Goal: Check status: Check status

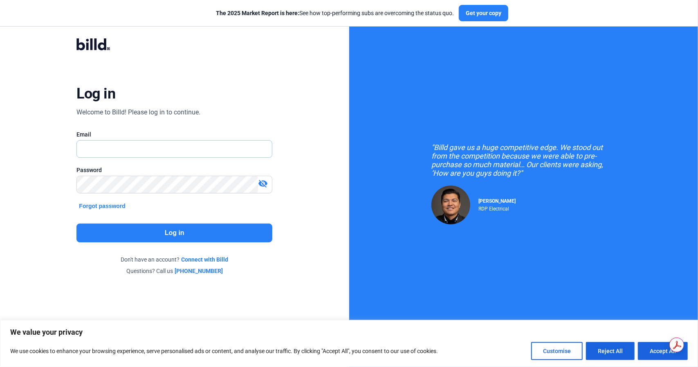
type input "[EMAIL_ADDRESS][DOMAIN_NAME]"
click at [127, 231] on button "Log in" at bounding box center [174, 233] width 196 height 19
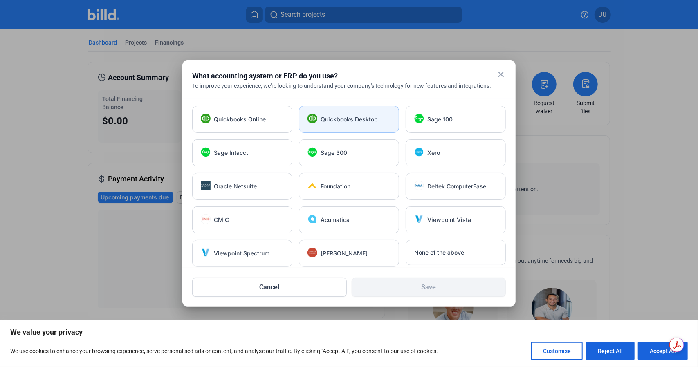
click at [319, 107] on div "Quickbooks Desktop" at bounding box center [349, 119] width 100 height 27
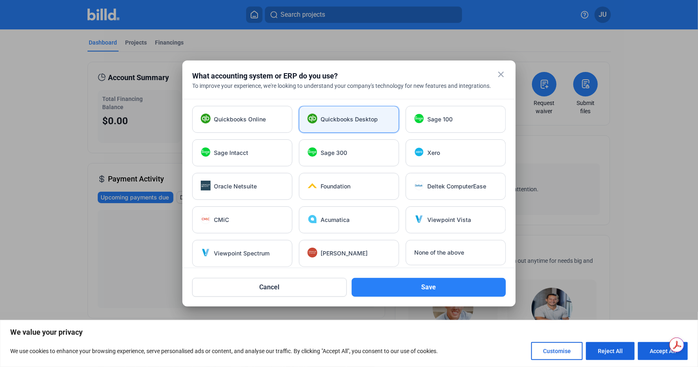
click at [499, 72] on mat-icon "close" at bounding box center [501, 74] width 10 height 10
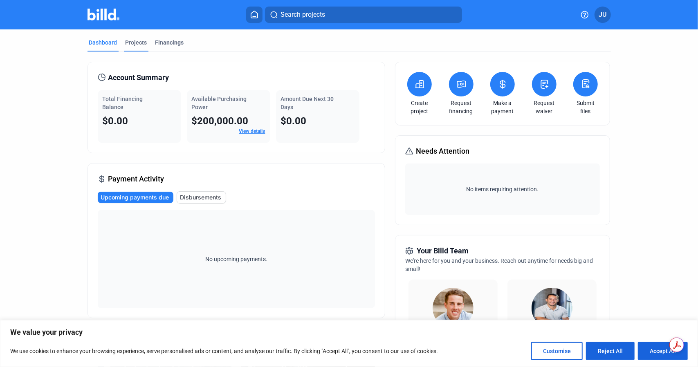
click at [127, 43] on div "Projects" at bounding box center [136, 42] width 22 height 8
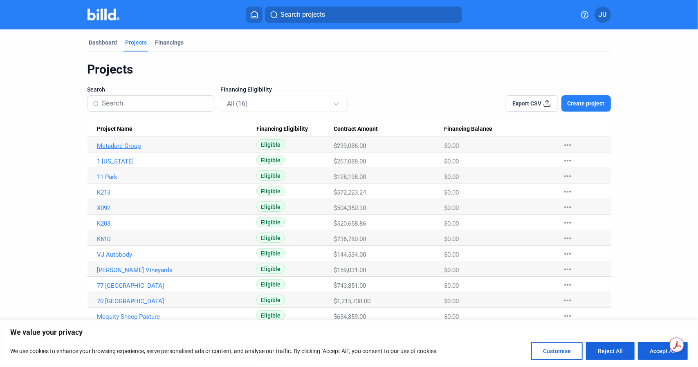
click at [105, 148] on link "Metadure Group" at bounding box center [176, 145] width 159 height 7
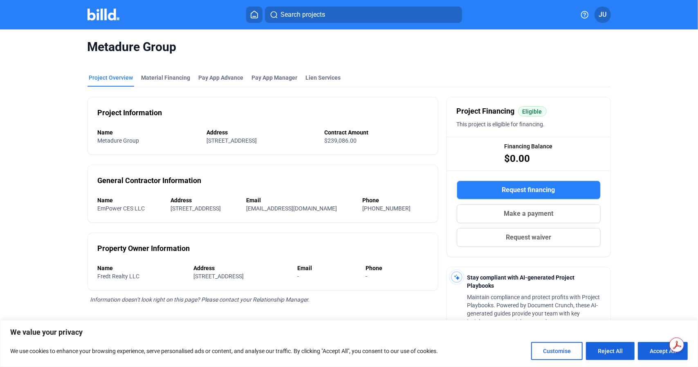
click at [115, 18] on img at bounding box center [103, 15] width 32 height 12
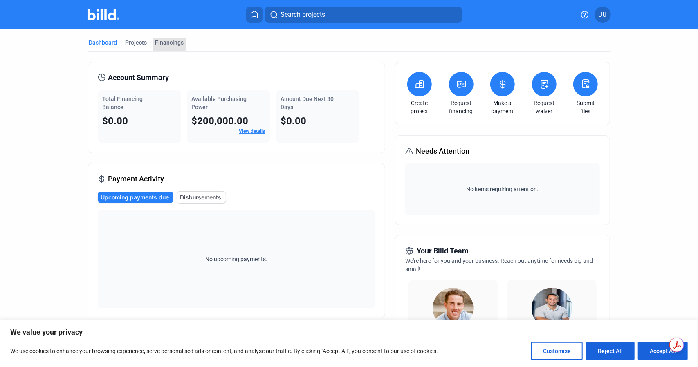
click at [164, 43] on div "Financings" at bounding box center [169, 42] width 29 height 8
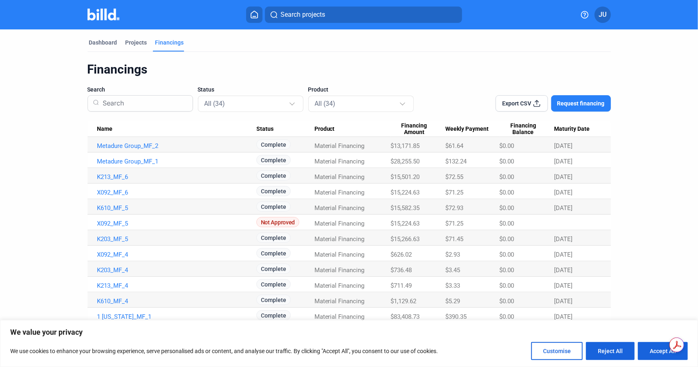
click at [92, 19] on img at bounding box center [103, 15] width 32 height 12
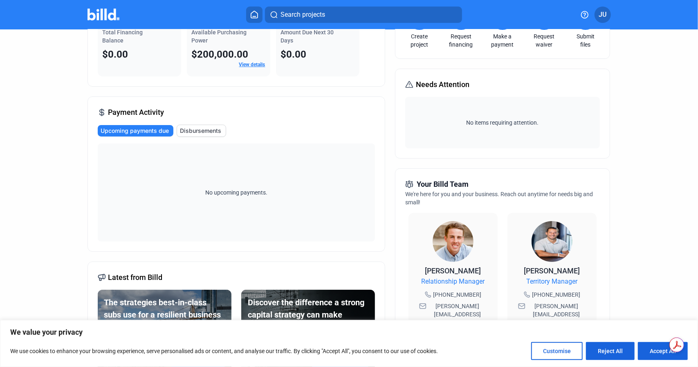
scroll to position [82, 0]
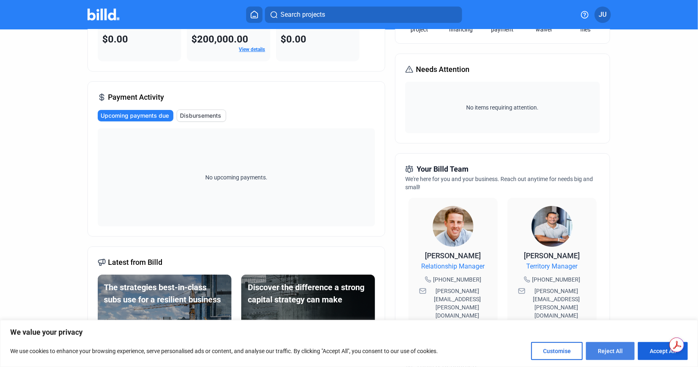
click at [599, 345] on button "Reject All" at bounding box center [610, 351] width 49 height 18
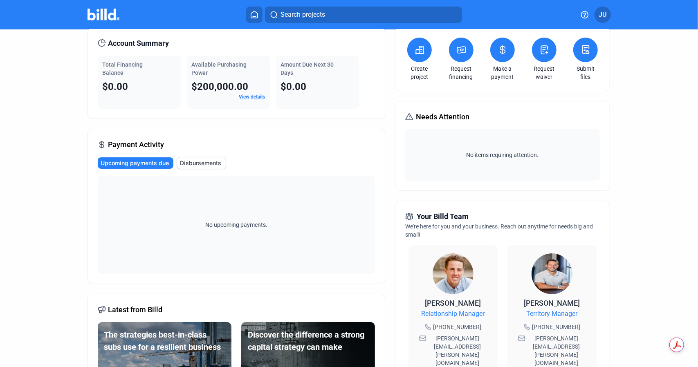
scroll to position [26, 0]
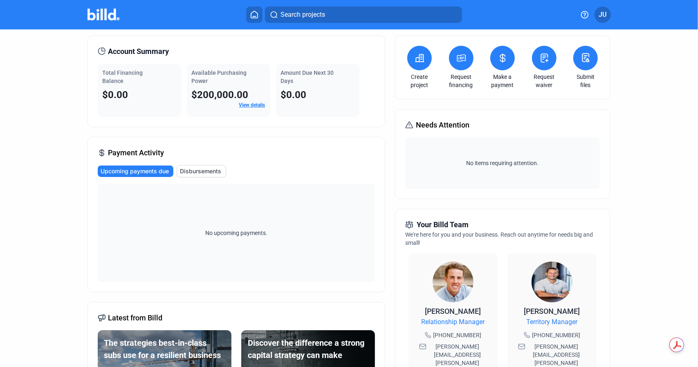
click at [197, 169] on span "Disbursements" at bounding box center [200, 171] width 41 height 8
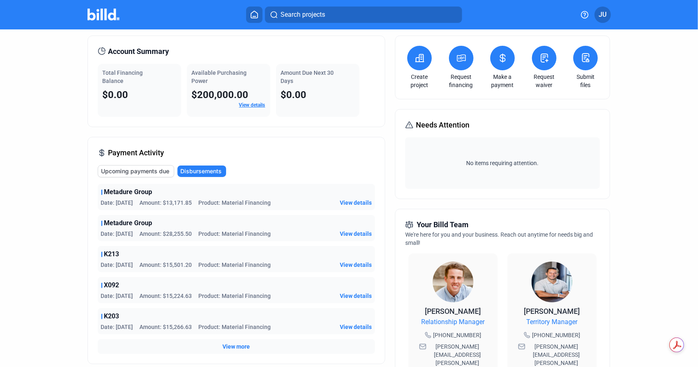
drag, startPoint x: 197, startPoint y: 169, endPoint x: 311, endPoint y: 168, distance: 114.8
drag, startPoint x: 311, startPoint y: 168, endPoint x: 252, endPoint y: 158, distance: 60.6
click at [252, 158] on div "Payment Activity Upcoming payments due Disbursements Metadure Group Date: [DATE…" at bounding box center [235, 250] width 297 height 227
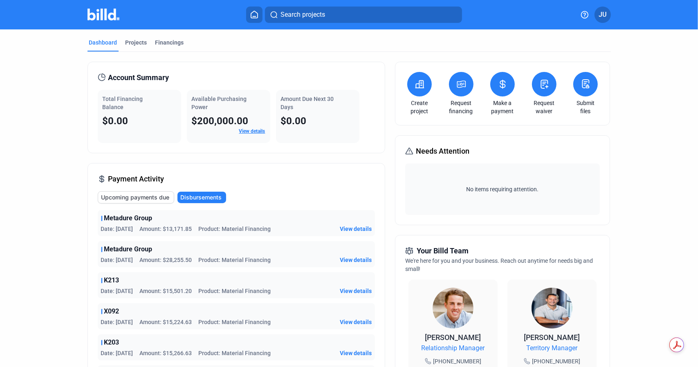
scroll to position [0, 0]
click at [250, 129] on link "View details" at bounding box center [252, 131] width 26 height 6
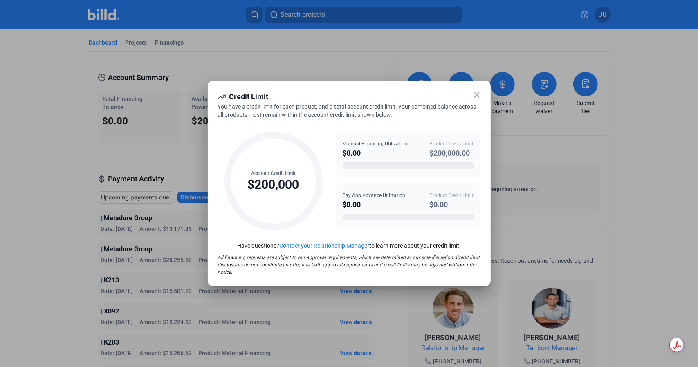
click at [474, 95] on icon at bounding box center [477, 95] width 10 height 10
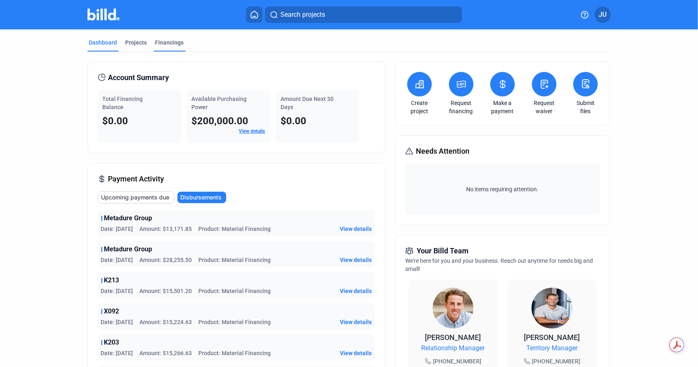
click at [168, 45] on div "Financings" at bounding box center [169, 42] width 29 height 8
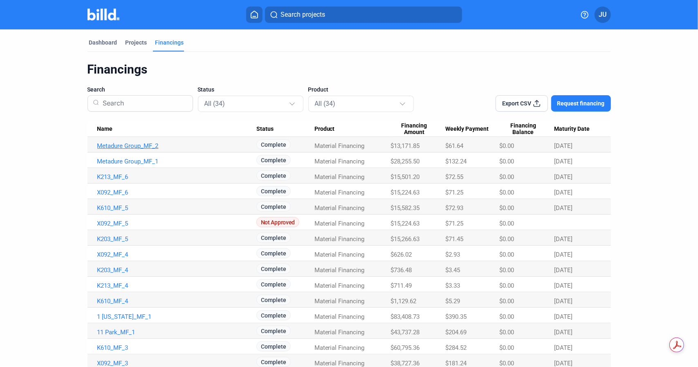
click at [126, 147] on link "Metadure Group_MF_2" at bounding box center [176, 145] width 159 height 7
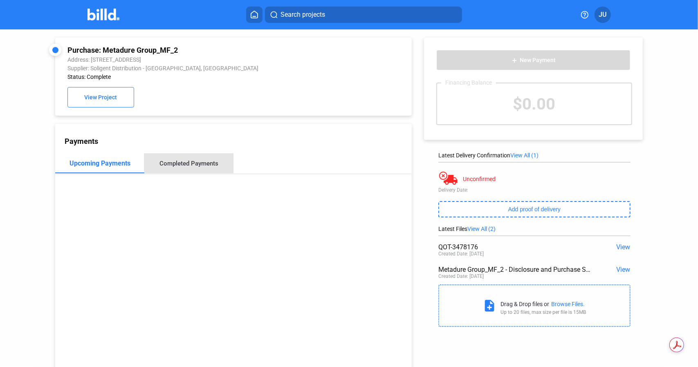
click at [201, 163] on div "Completed Payments" at bounding box center [188, 163] width 59 height 7
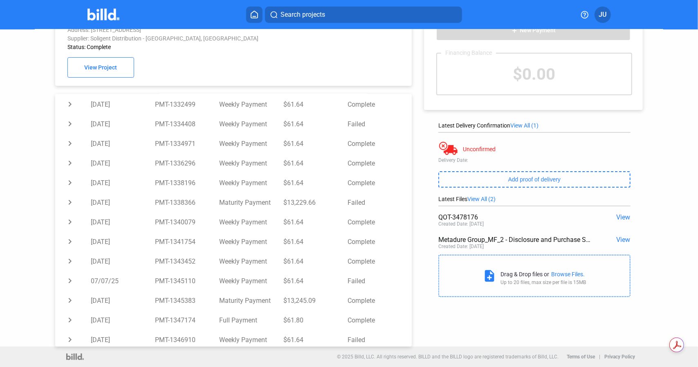
scroll to position [351, 0]
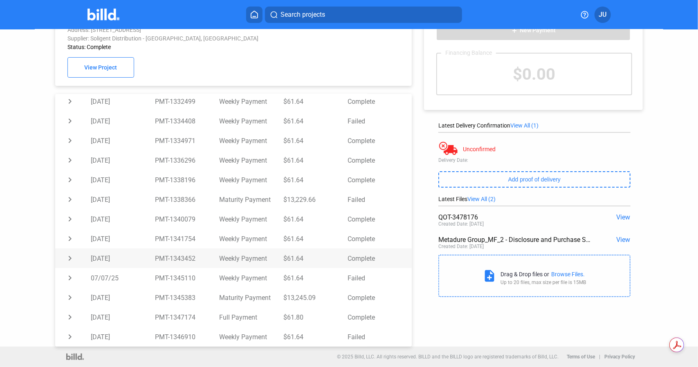
click at [71, 257] on td "chevron_right" at bounding box center [73, 258] width 36 height 20
click at [288, 258] on td "$61.64" at bounding box center [315, 258] width 64 height 20
copy td "61.64"
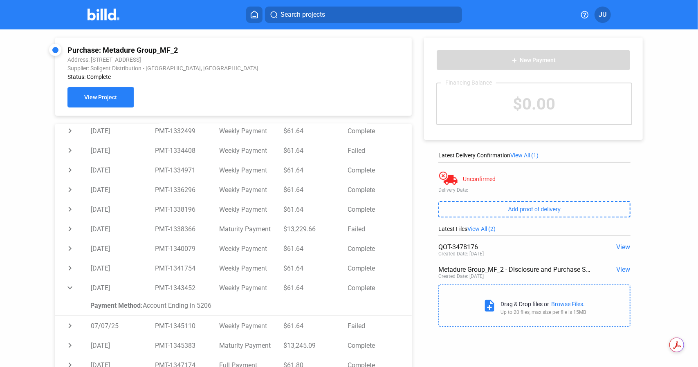
click at [105, 94] on button "View Project" at bounding box center [100, 97] width 66 height 20
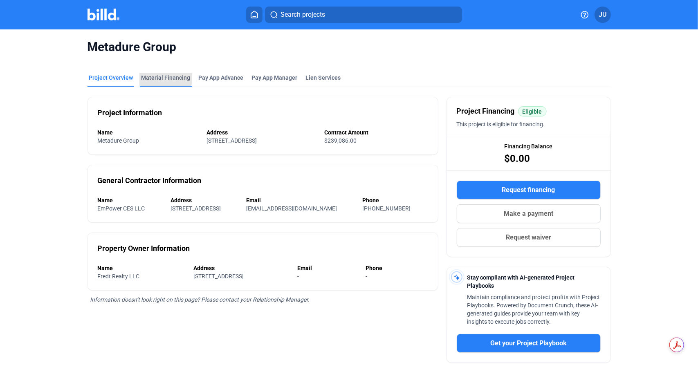
click at [162, 76] on div "Material Financing" at bounding box center [165, 78] width 49 height 8
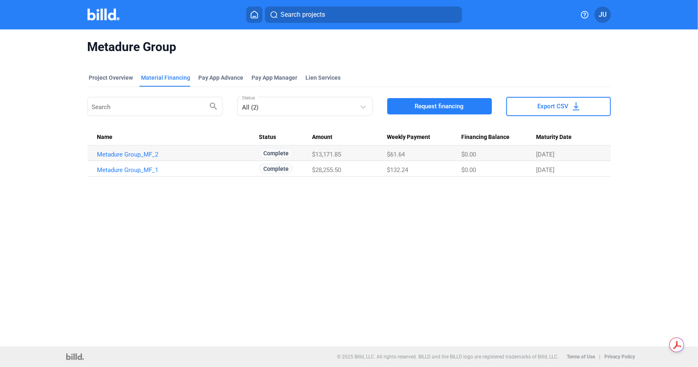
click at [128, 158] on td "Metadure Group_MF_2" at bounding box center [172, 153] width 171 height 16
click at [133, 156] on link "Metadure Group_MF_2" at bounding box center [176, 154] width 159 height 7
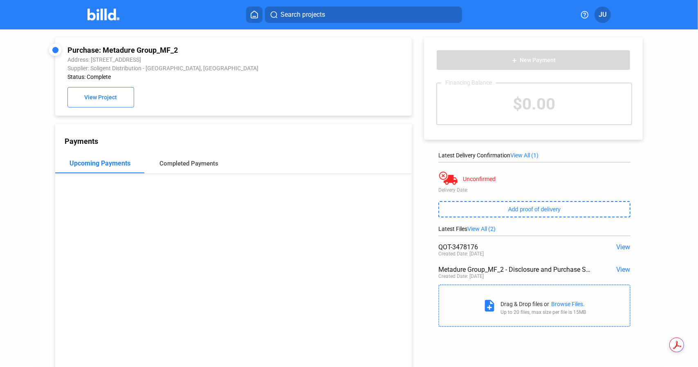
click at [160, 165] on div "Completed Payments" at bounding box center [188, 163] width 59 height 7
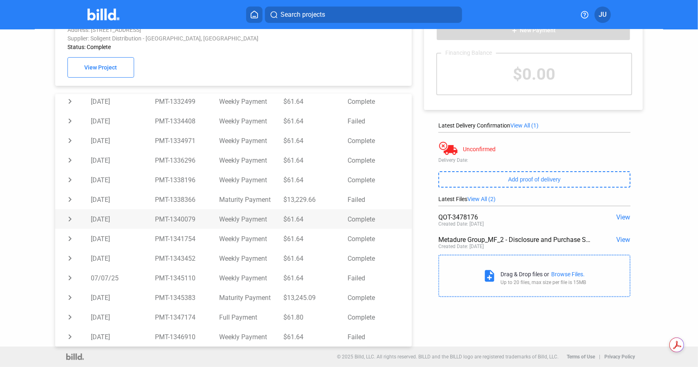
scroll to position [31, 0]
